Goal: Navigation & Orientation: Find specific page/section

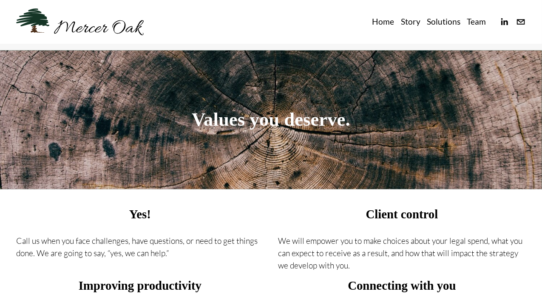
scroll to position [255, 0]
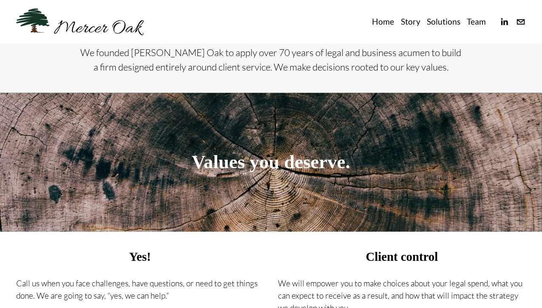
click at [412, 25] on link "Story" at bounding box center [411, 22] width 20 height 14
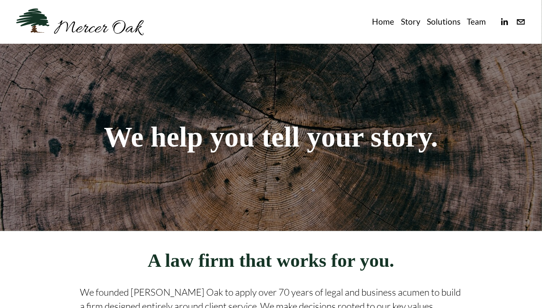
click at [482, 26] on link "Team" at bounding box center [476, 22] width 19 height 14
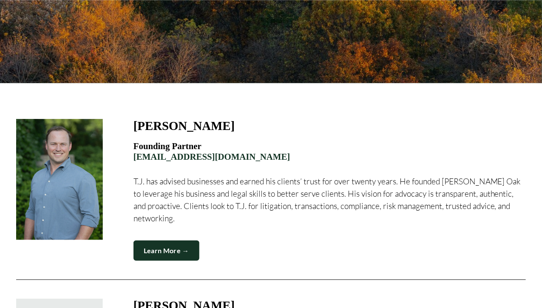
scroll to position [170, 0]
